Goal: Task Accomplishment & Management: Complete application form

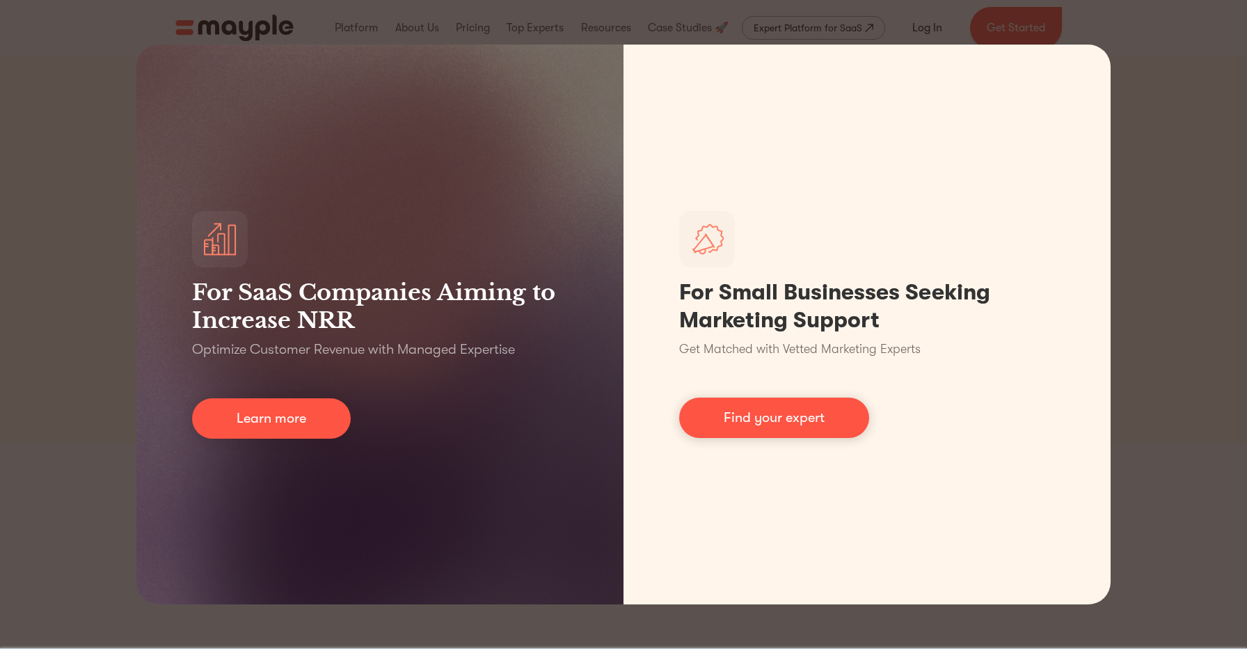
click at [1162, 145] on div "For SaaS Companies Aiming to Increase NRR Optimize Customer Revenue with Manage…" at bounding box center [623, 324] width 1247 height 649
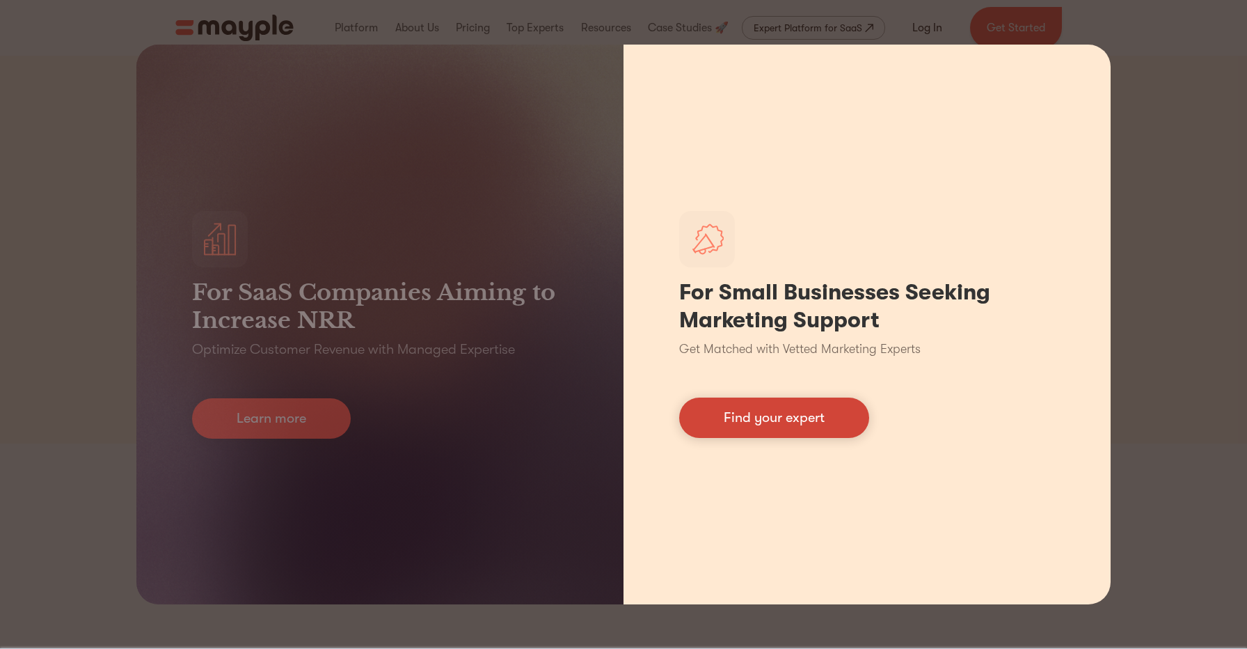
click at [794, 418] on link "Find your expert" at bounding box center [774, 417] width 190 height 40
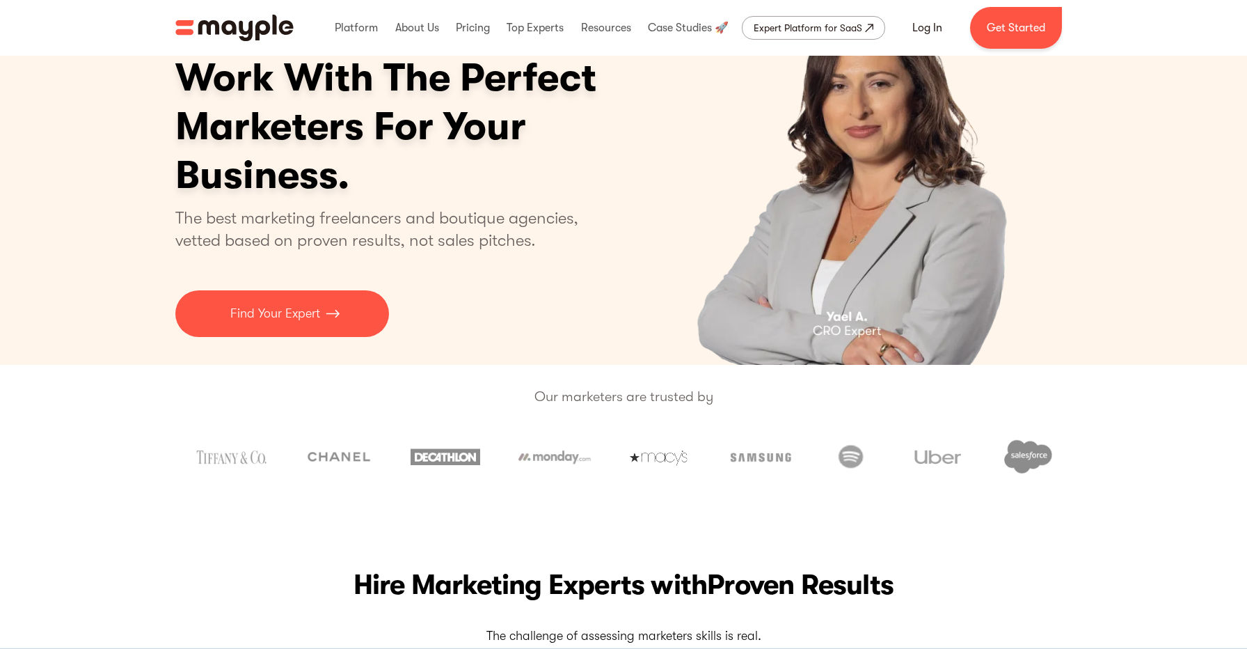
scroll to position [84, 0]
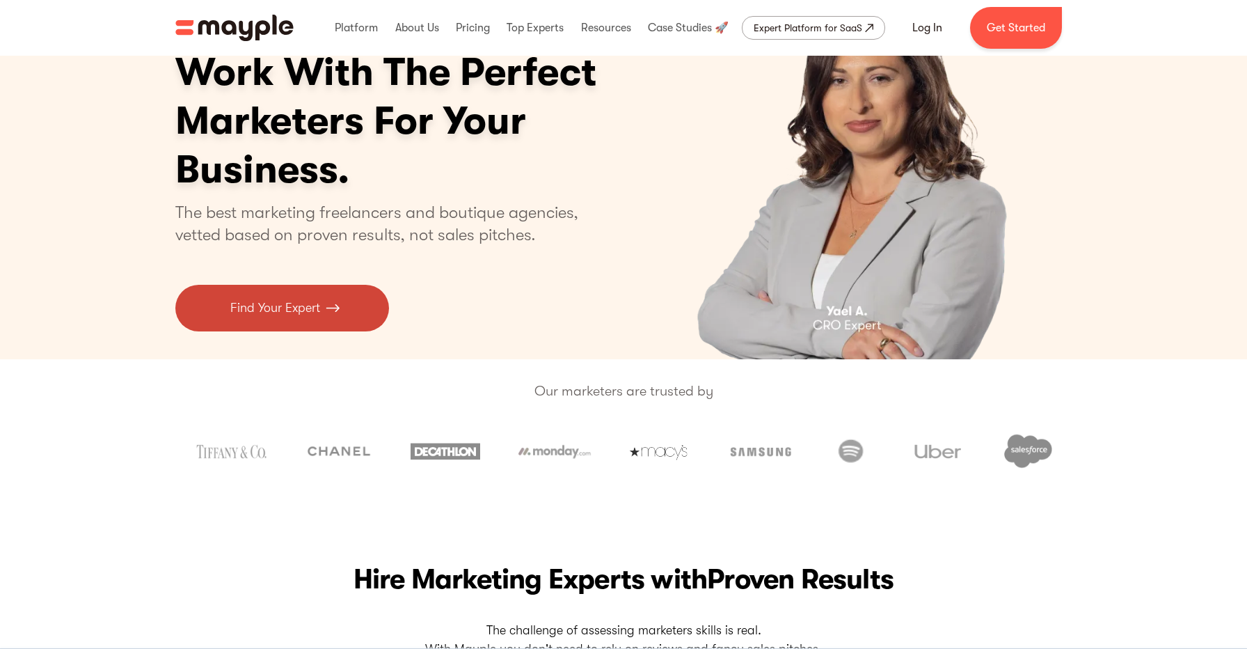
click at [322, 321] on link "Find Your Expert" at bounding box center [282, 308] width 214 height 47
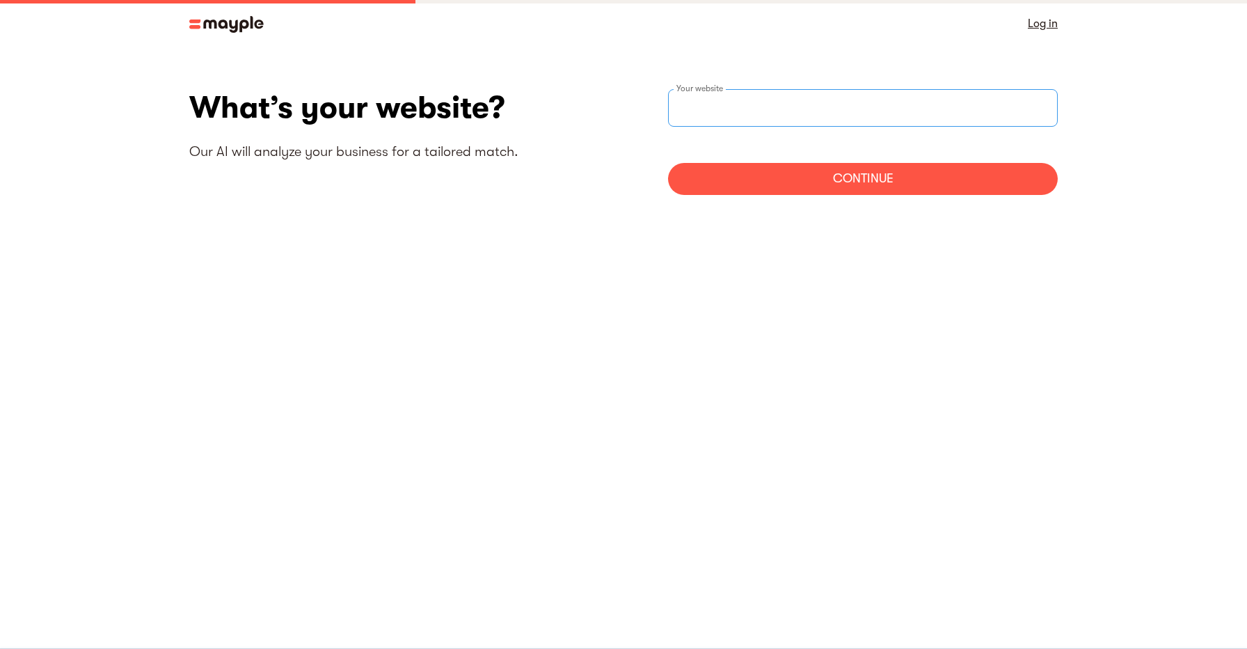
click at [691, 109] on div "Your website" at bounding box center [863, 108] width 390 height 38
type input "ח"
type input "x"
type input "ס"
type input "a"
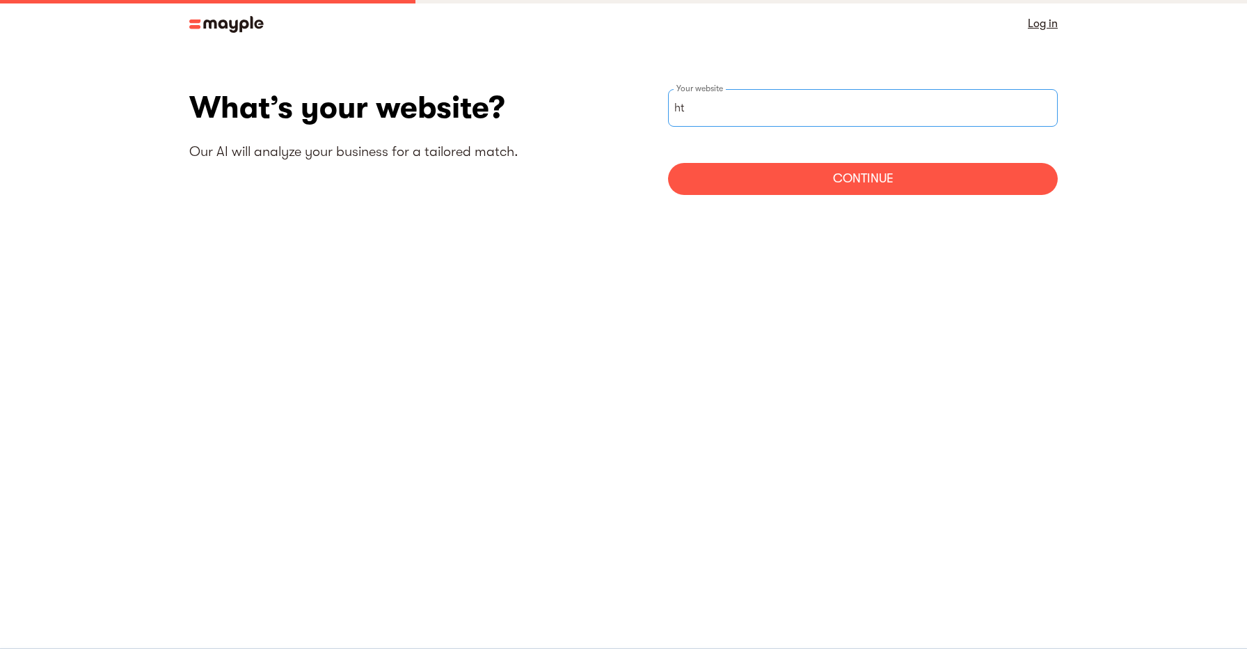
type input "h"
paste input "https://insidehismind.io/"
type input "https://insidehismind.io/"
click at [810, 176] on div "Continue" at bounding box center [863, 179] width 390 height 32
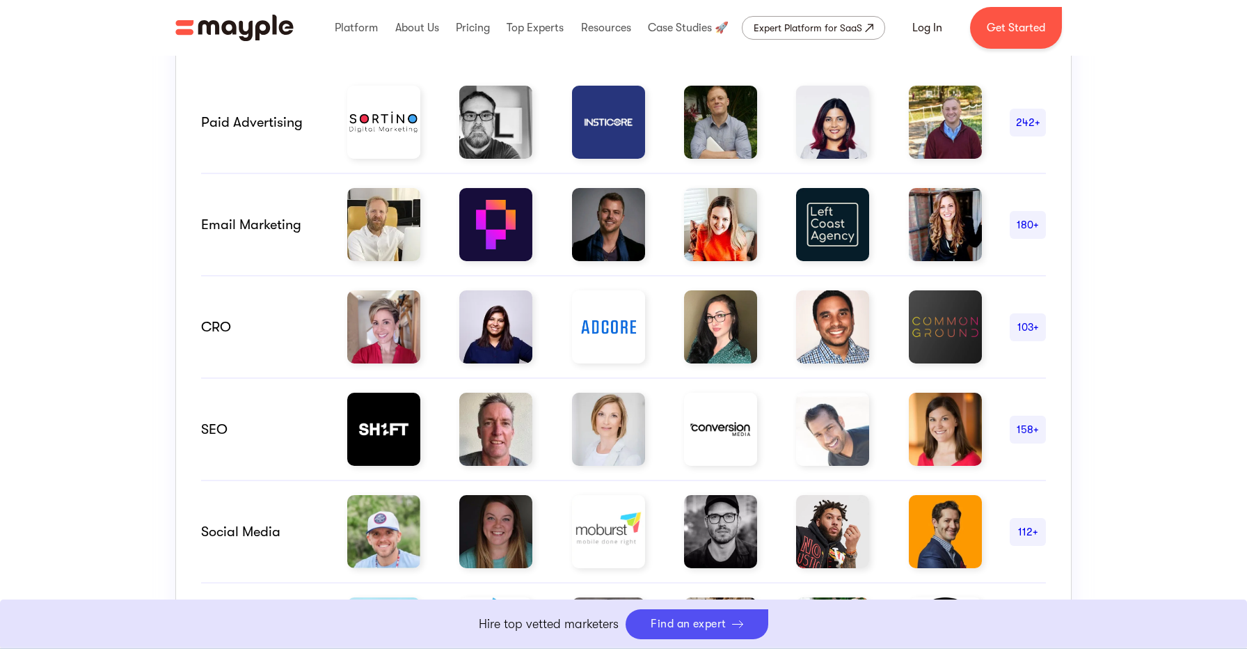
scroll to position [878, 0]
